Goal: Navigation & Orientation: Find specific page/section

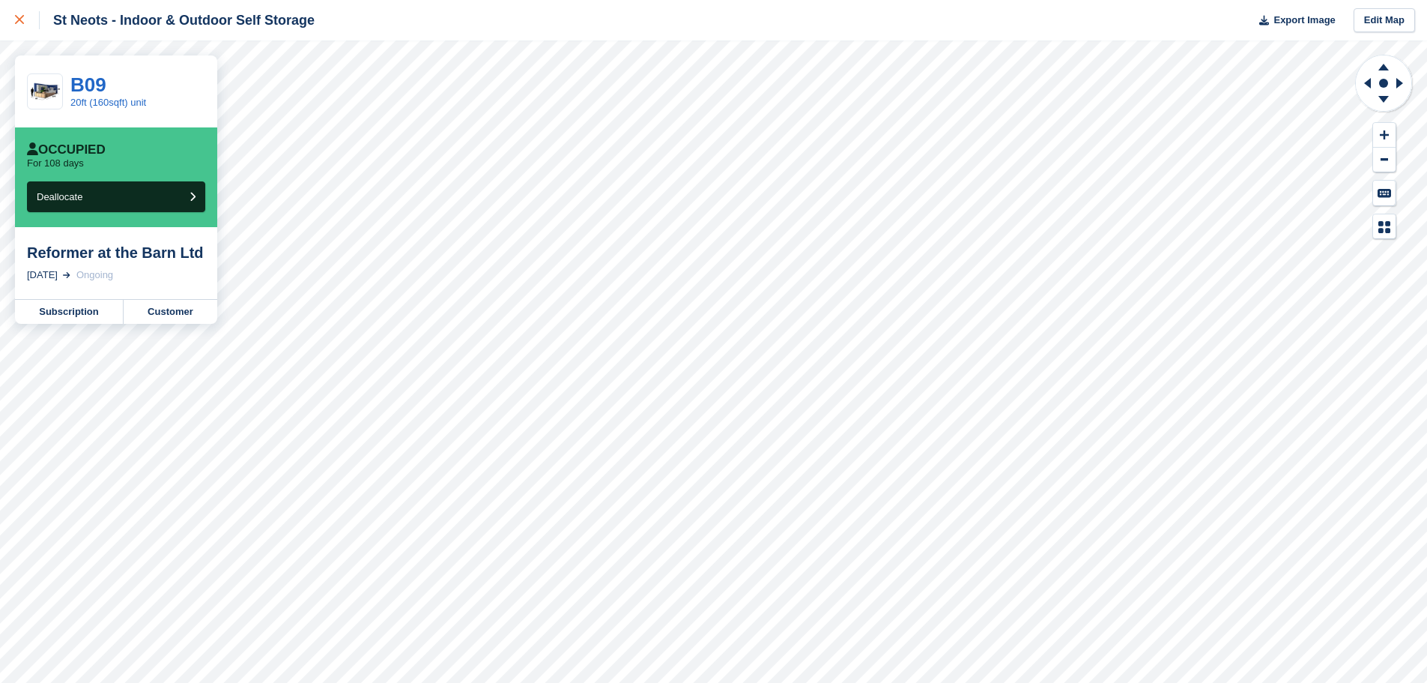
click at [13, 23] on link at bounding box center [20, 20] width 40 height 40
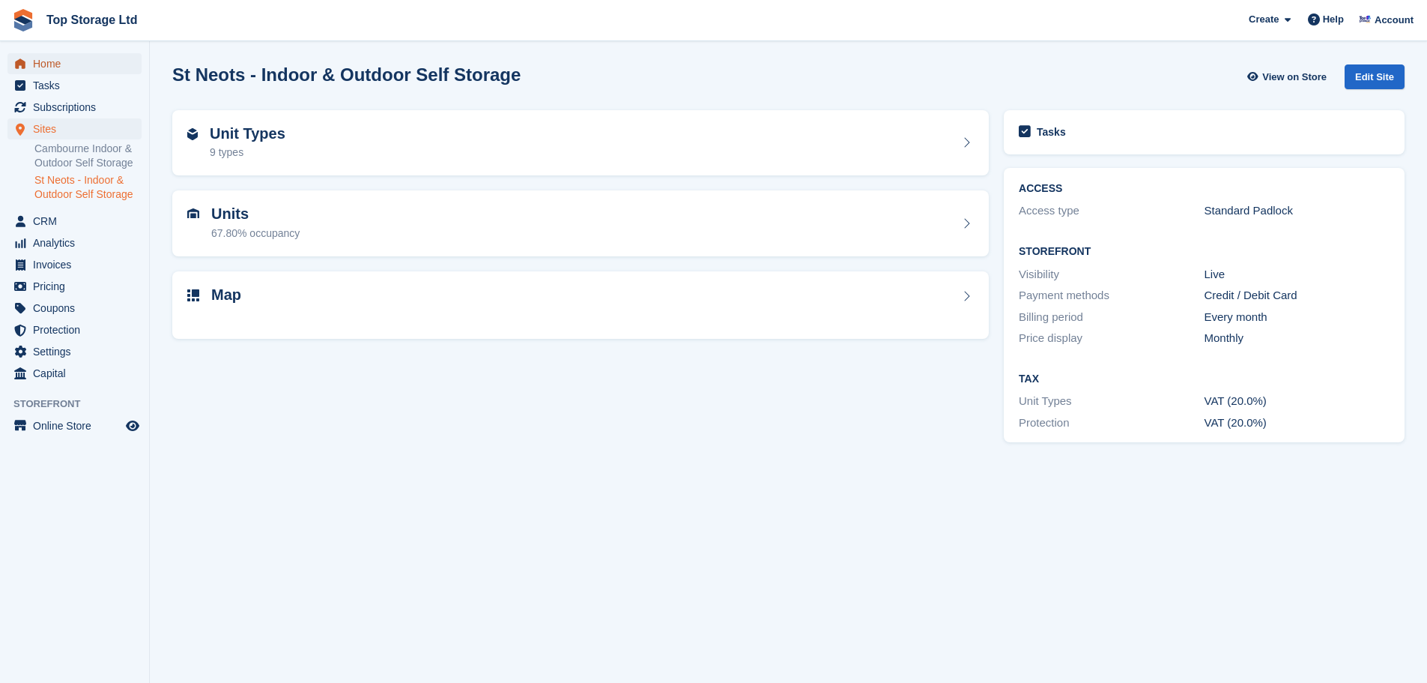
click at [44, 67] on span "Home" at bounding box center [78, 63] width 90 height 21
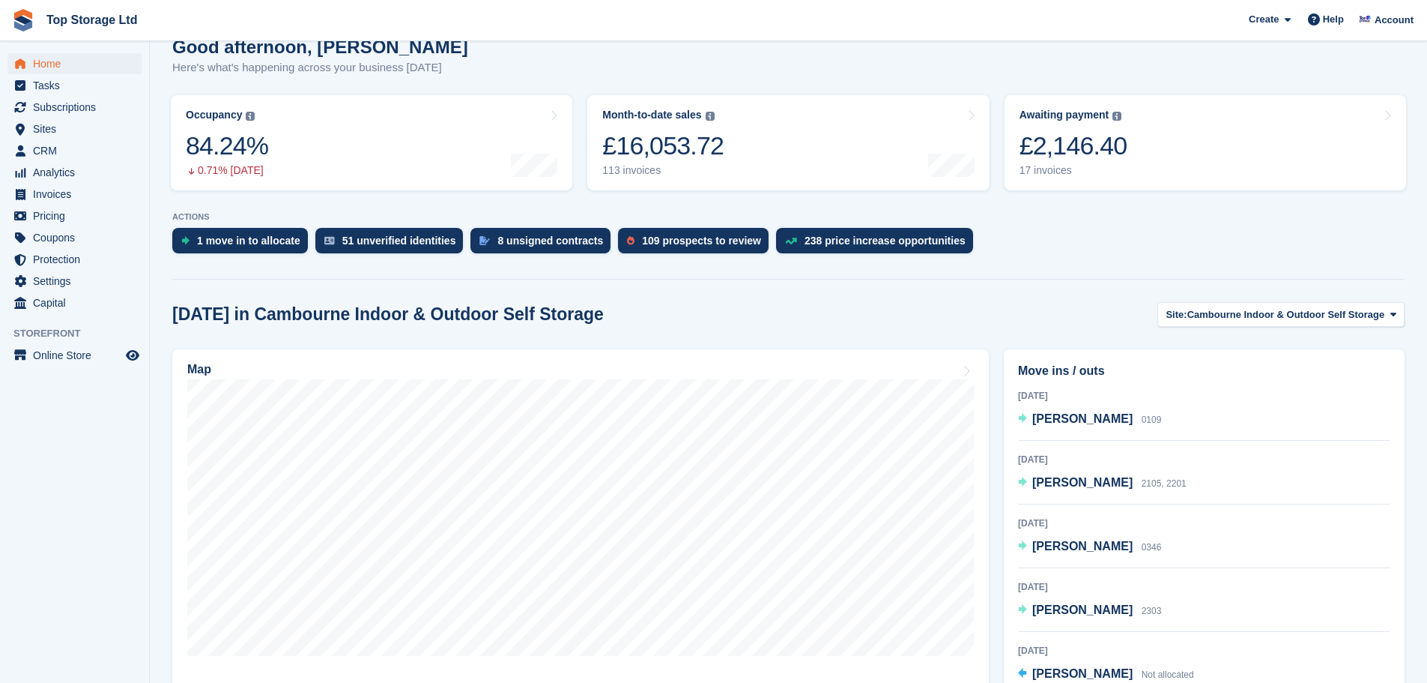
scroll to position [150, 0]
